Goal: Transaction & Acquisition: Purchase product/service

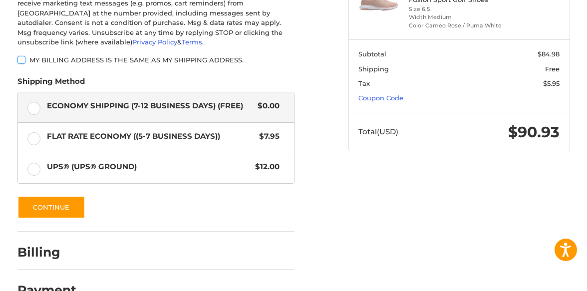
scroll to position [231, 0]
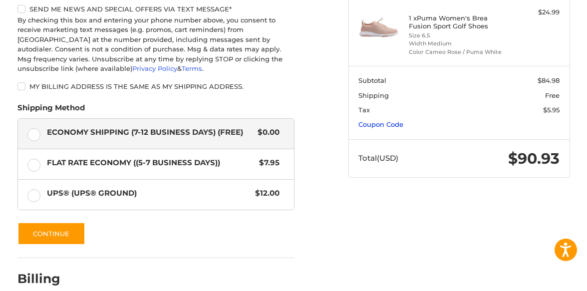
click at [394, 120] on link "Coupon Code" at bounding box center [380, 124] width 45 height 8
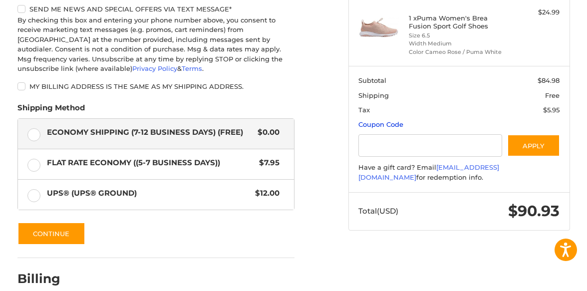
click at [394, 120] on link "Coupon Code" at bounding box center [380, 124] width 45 height 8
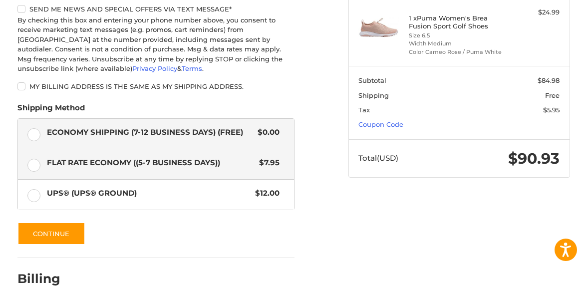
click at [35, 164] on label "Flat Rate Economy ((5-7 Business Days)) $7.95" at bounding box center [156, 164] width 276 height 30
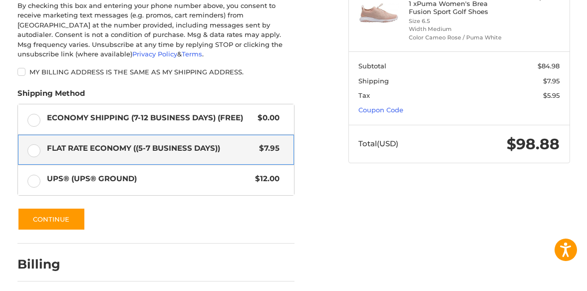
scroll to position [283, 0]
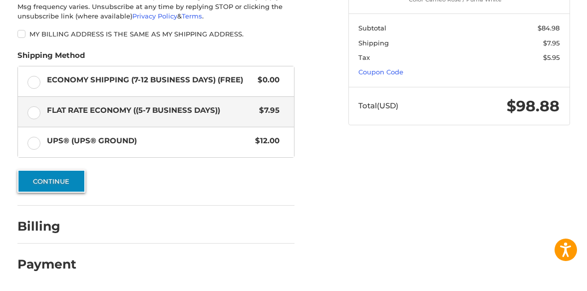
click at [53, 182] on button "Continue" at bounding box center [51, 181] width 68 height 23
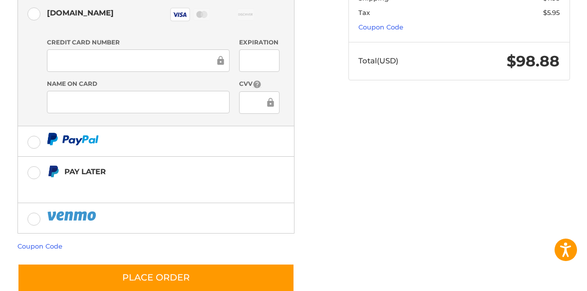
scroll to position [332, 0]
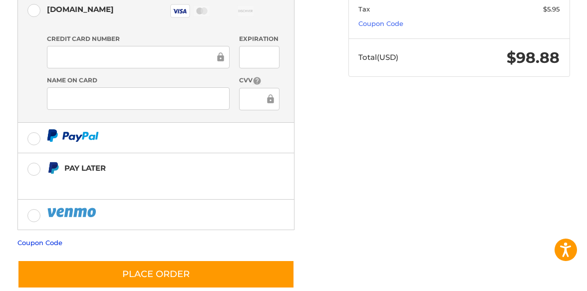
click at [53, 238] on link "Coupon Code" at bounding box center [39, 242] width 45 height 8
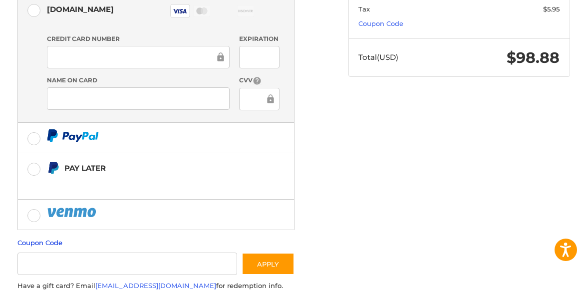
click at [53, 238] on link "Coupon Code" at bounding box center [39, 242] width 45 height 8
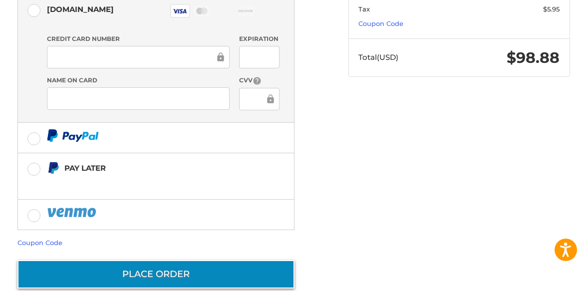
click at [152, 260] on button "Place Order" at bounding box center [155, 274] width 277 height 28
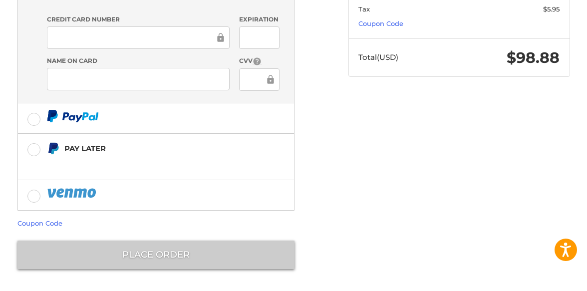
scroll to position [67, 0]
